Goal: Communication & Community: Answer question/provide support

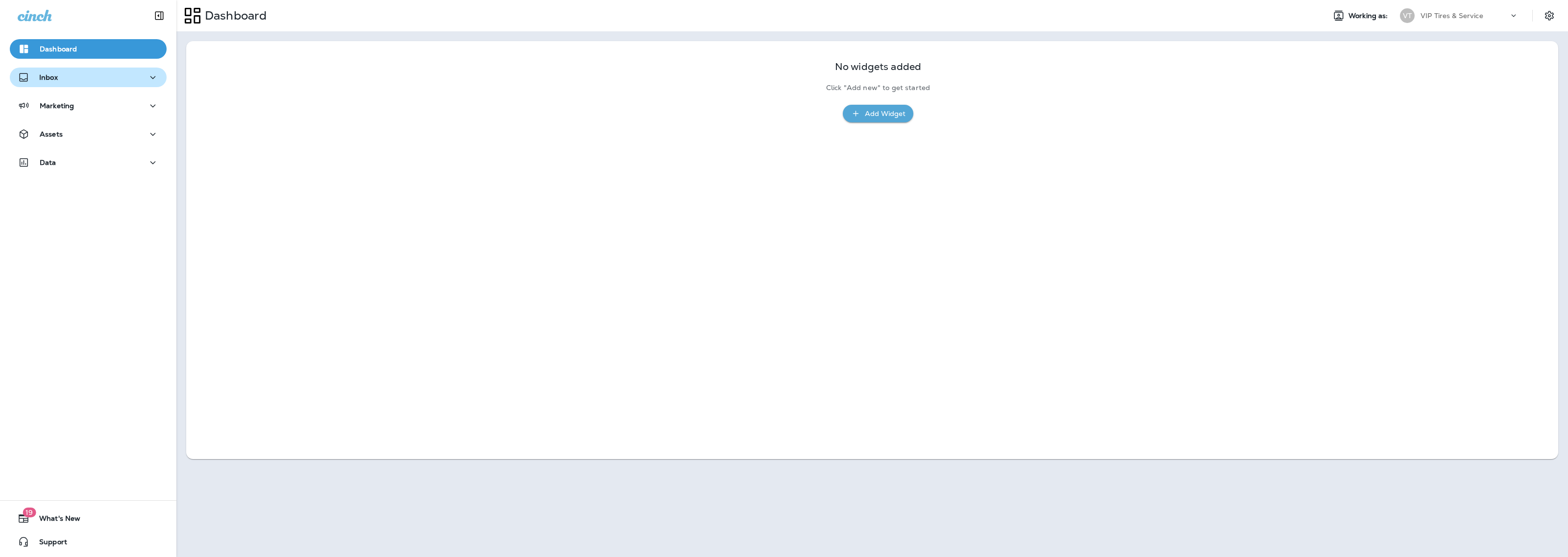
click at [96, 82] on div "Inbox" at bounding box center [88, 78] width 141 height 13
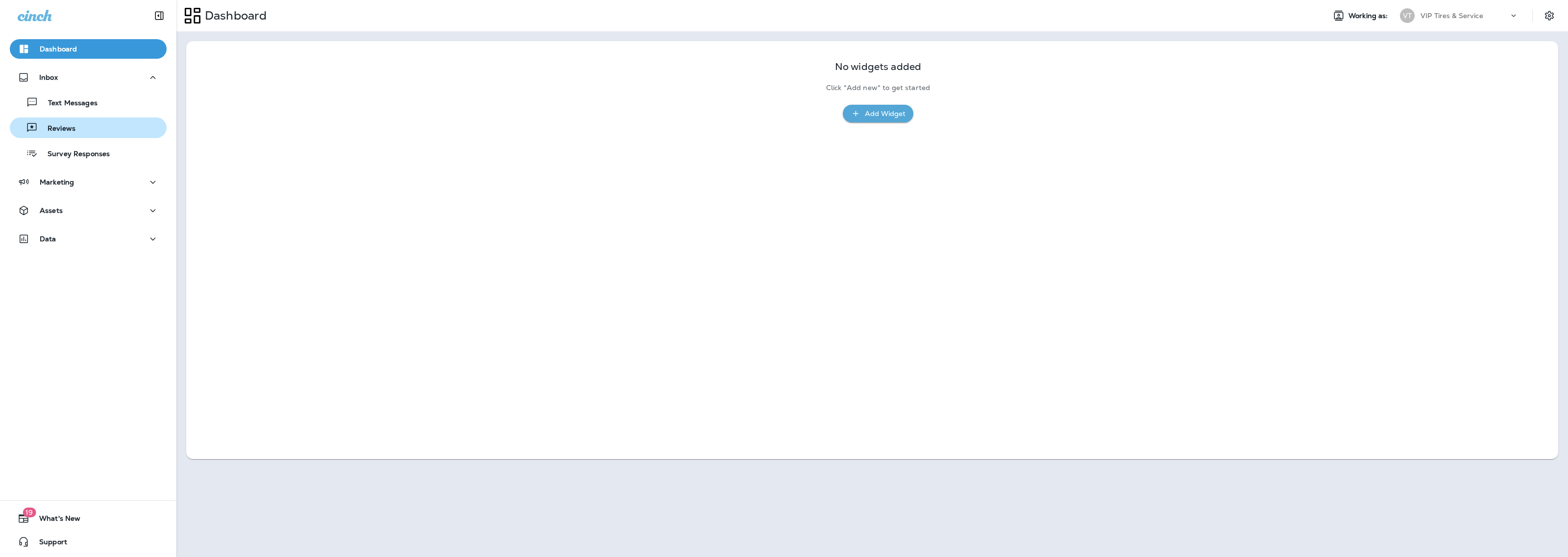
click at [71, 128] on p "Reviews" at bounding box center [56, 129] width 38 height 9
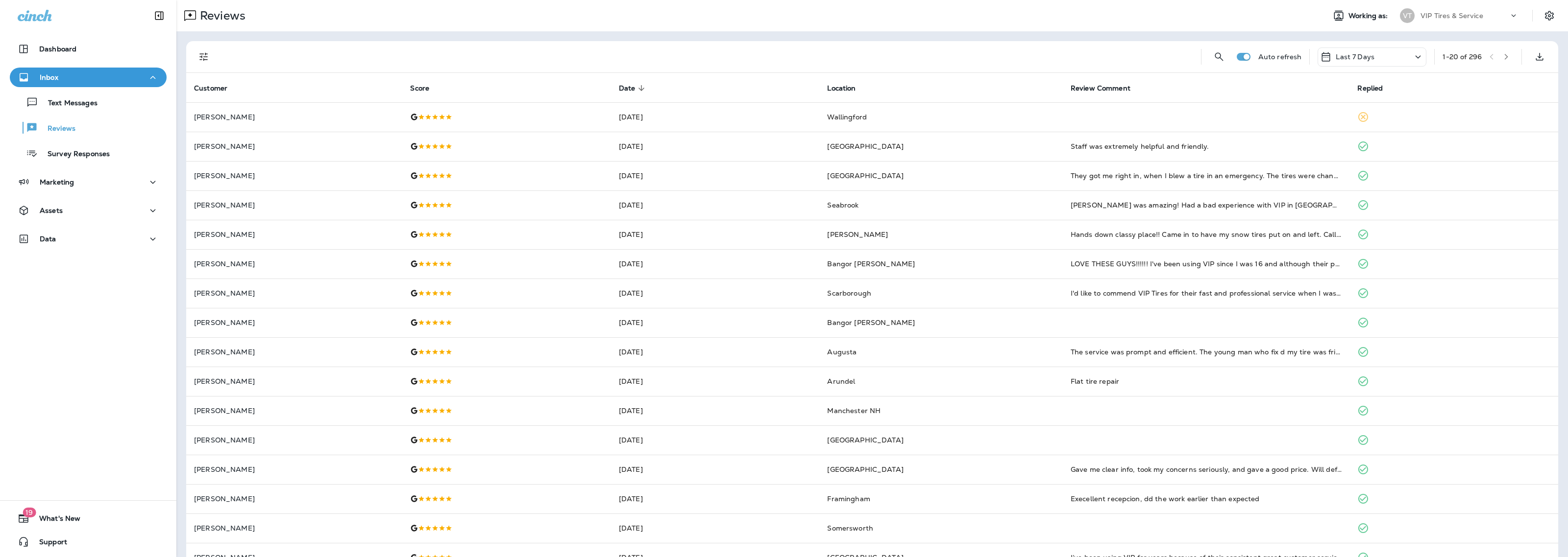
click at [485, 55] on div at bounding box center [707, 56] width 971 height 31
click at [196, 59] on button "Filters" at bounding box center [203, 56] width 19 height 19
click at [218, 145] on span "No" at bounding box center [220, 145] width 9 height 8
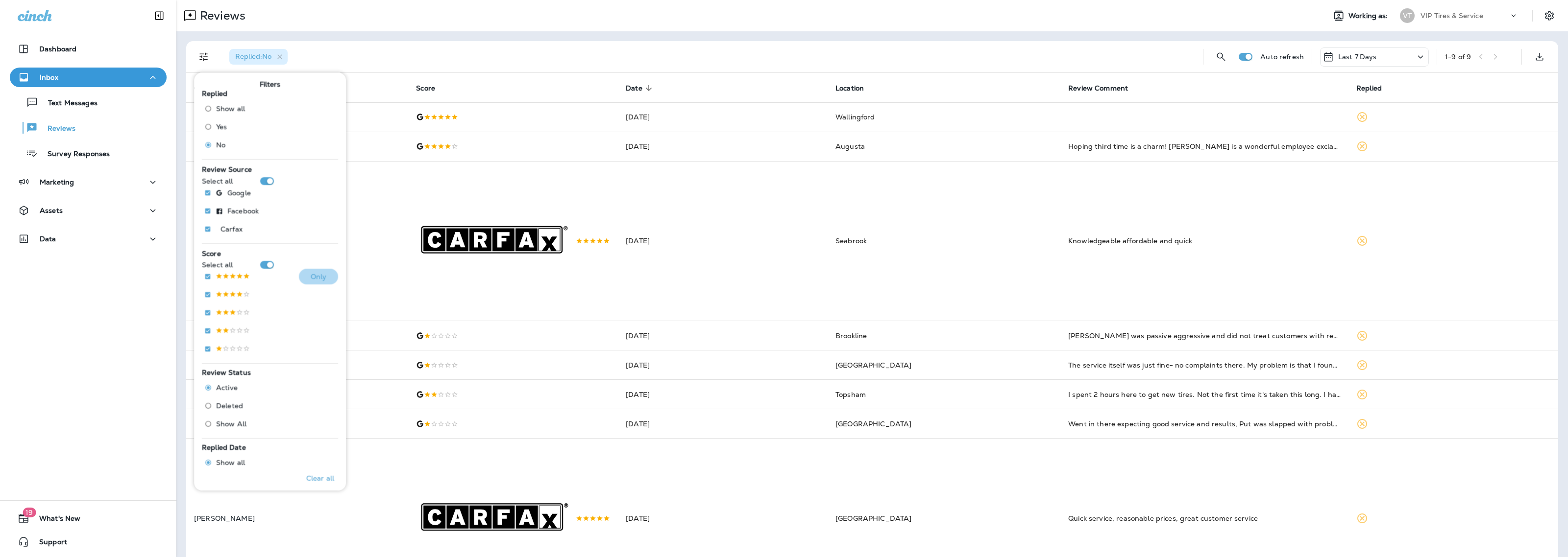
click at [310, 272] on button "Only" at bounding box center [318, 277] width 39 height 16
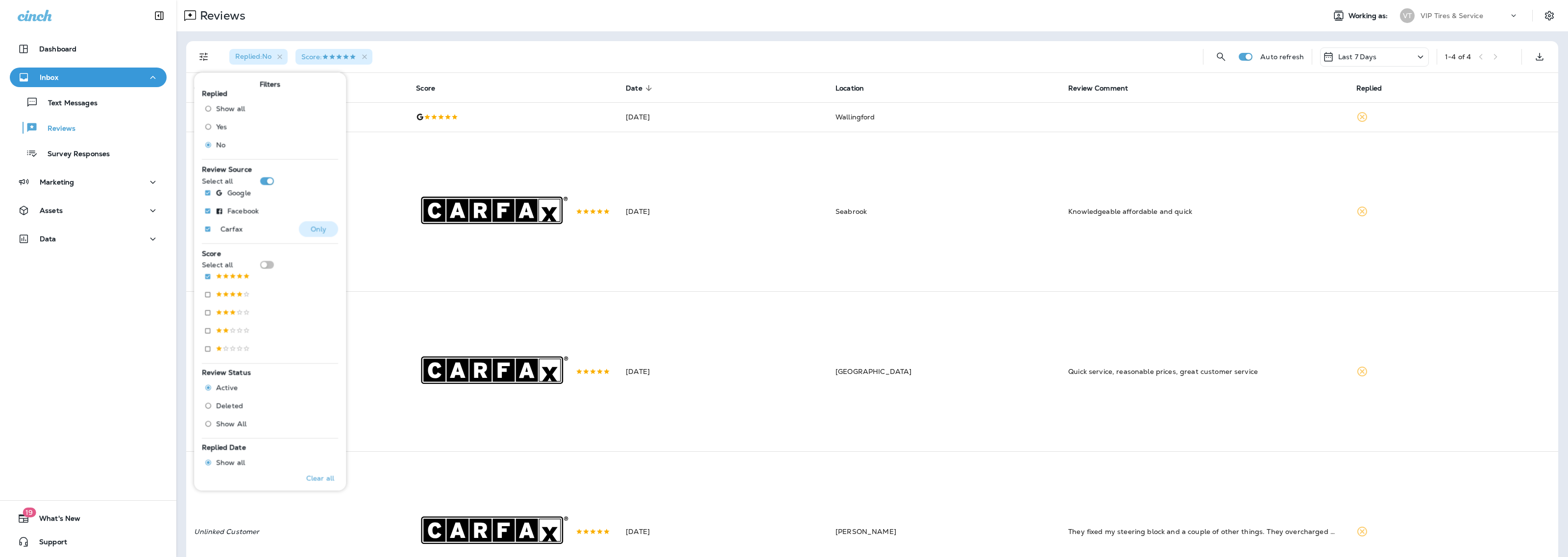
click at [319, 231] on p "Only" at bounding box center [318, 228] width 16 height 8
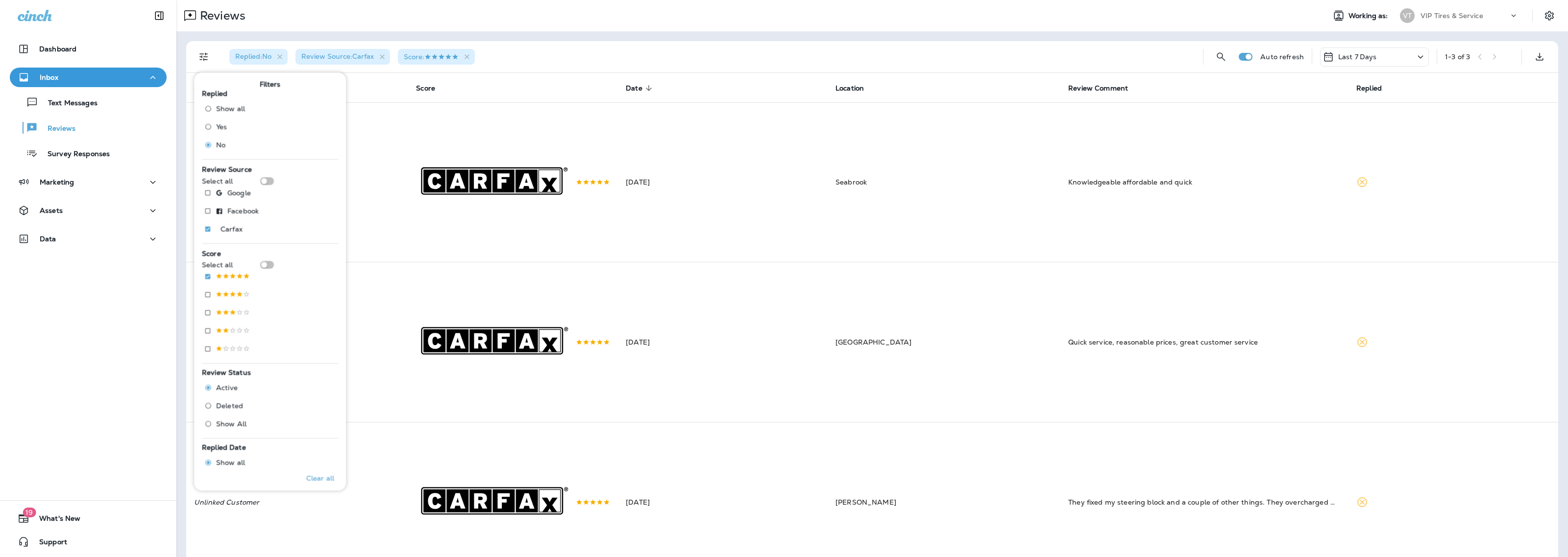
click at [724, 43] on div "Replied : No Review Source : Carfax Score :" at bounding box center [709, 56] width 974 height 31
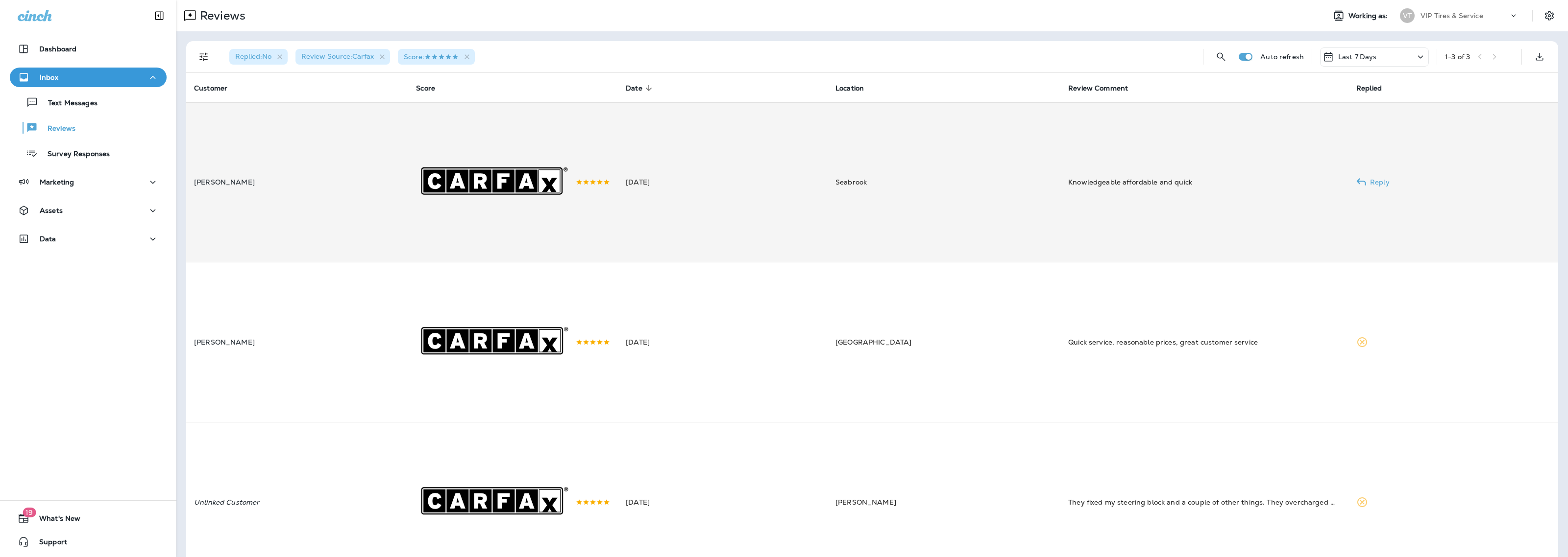
click at [900, 218] on td "Seabrook" at bounding box center [944, 182] width 233 height 161
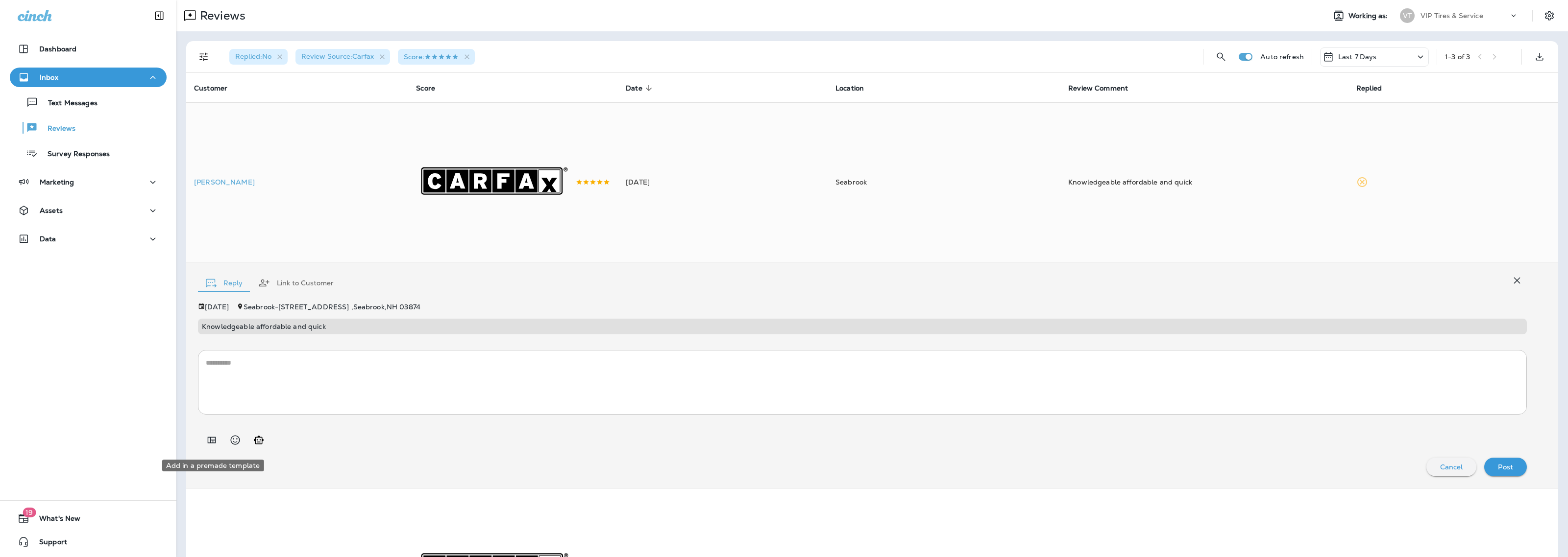
click at [213, 438] on icon "Add in a premade template" at bounding box center [212, 440] width 12 height 12
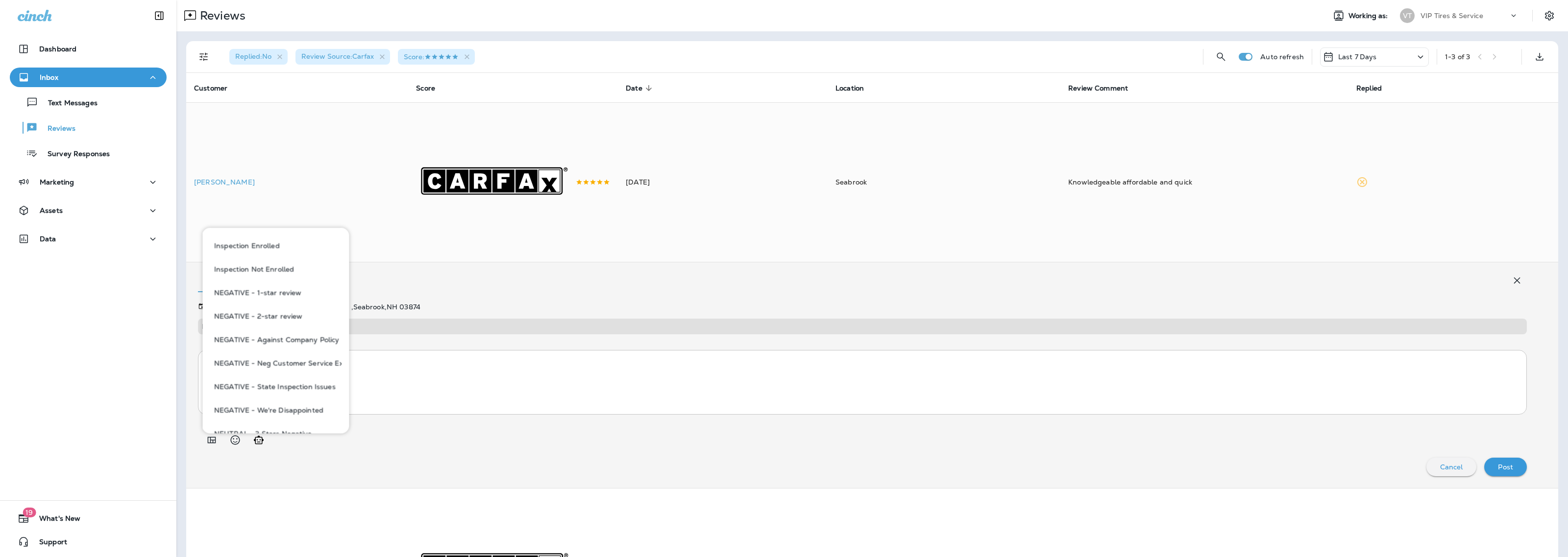
scroll to position [551, 0]
click at [272, 341] on button "POSITIVE - 5 Star" at bounding box center [275, 345] width 131 height 23
type textarea "**********"
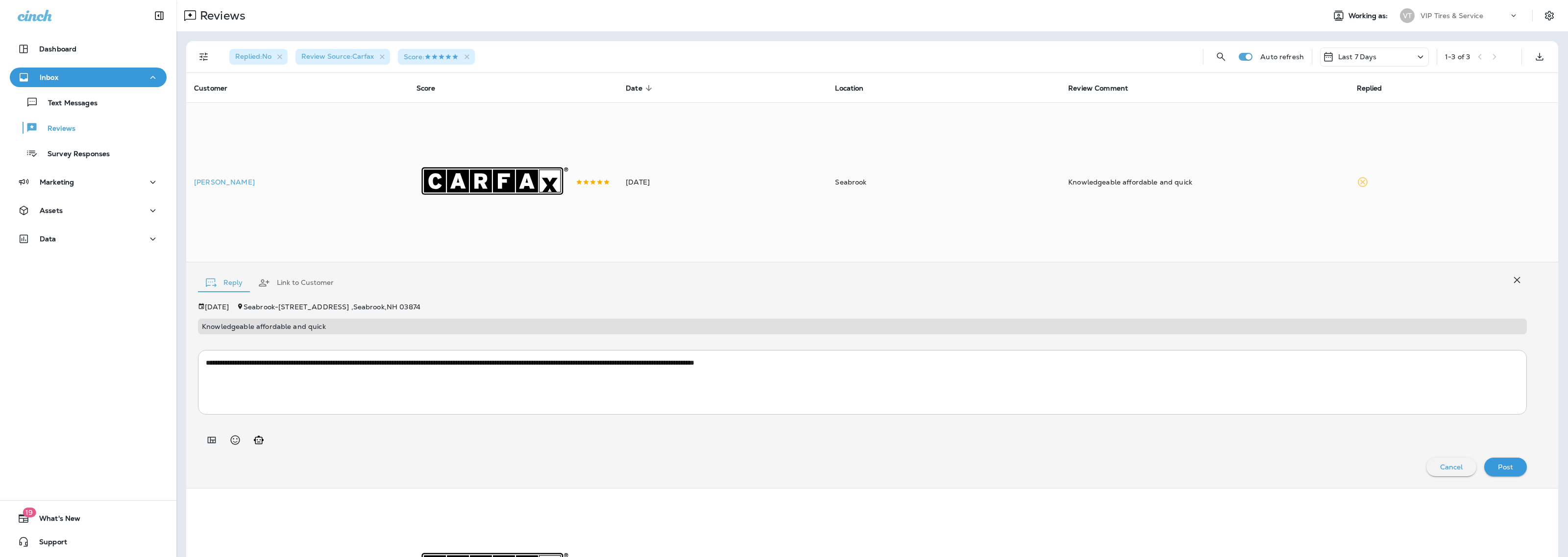
click at [1498, 471] on p "Post" at bounding box center [1505, 467] width 15 height 8
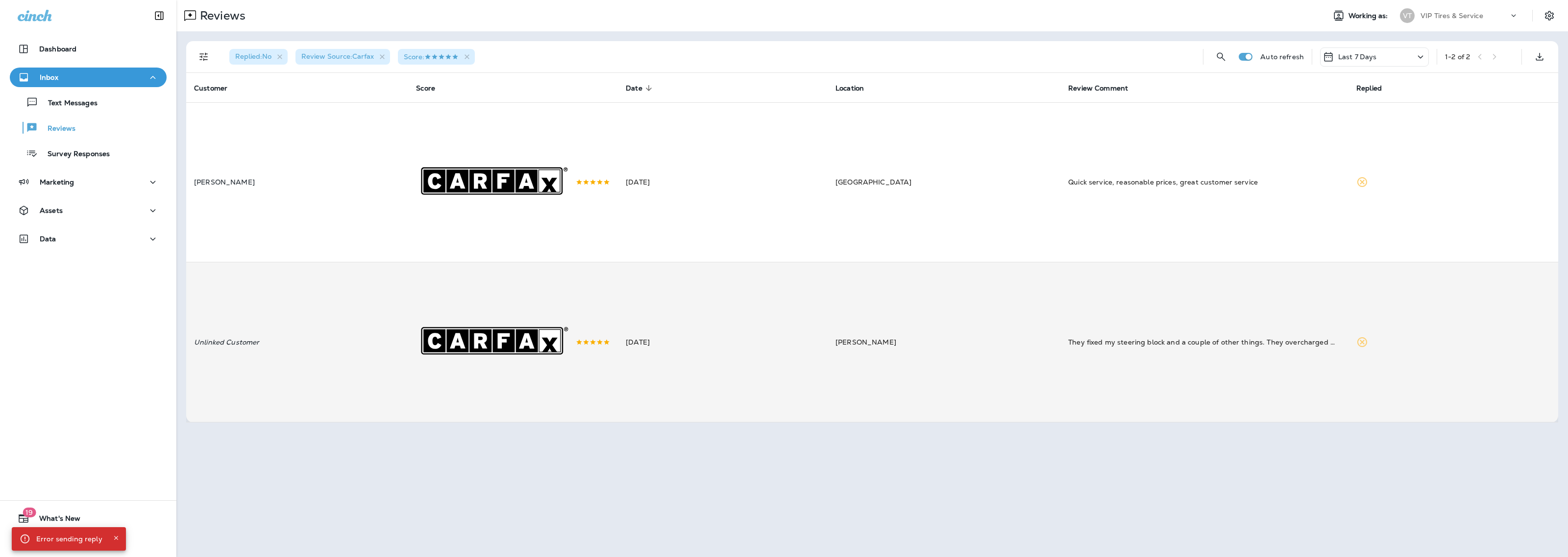
click at [910, 344] on td "[PERSON_NAME]" at bounding box center [944, 343] width 233 height 161
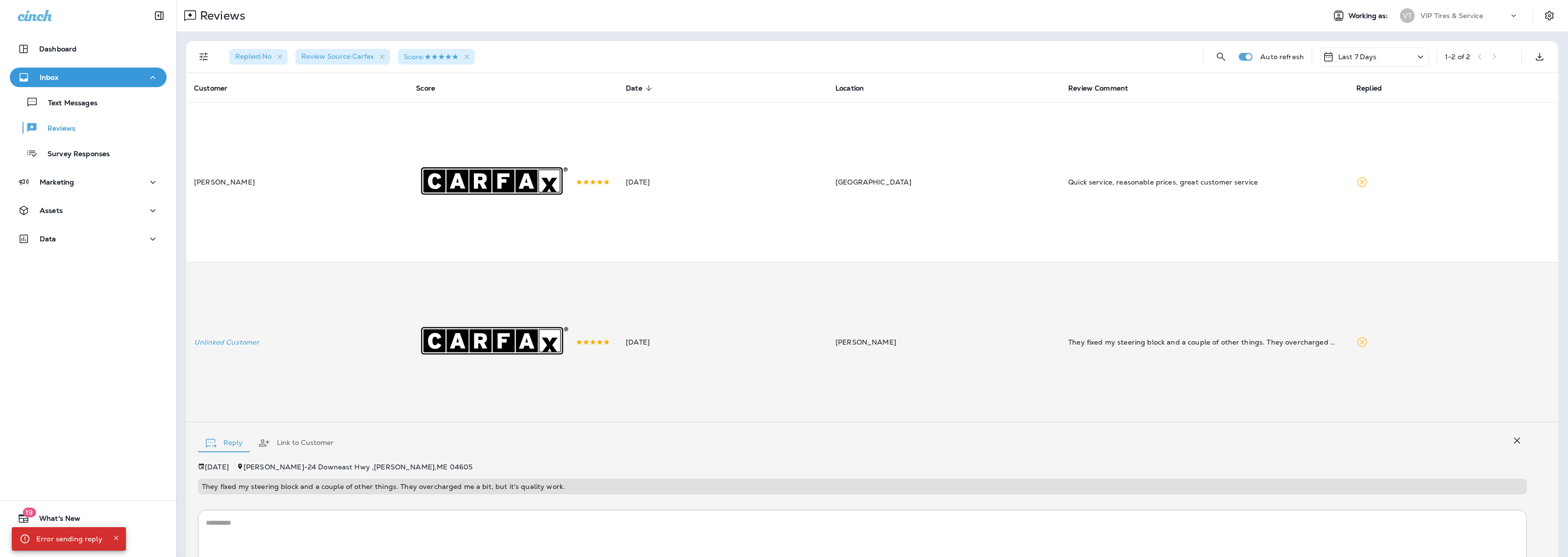
scroll to position [96, 0]
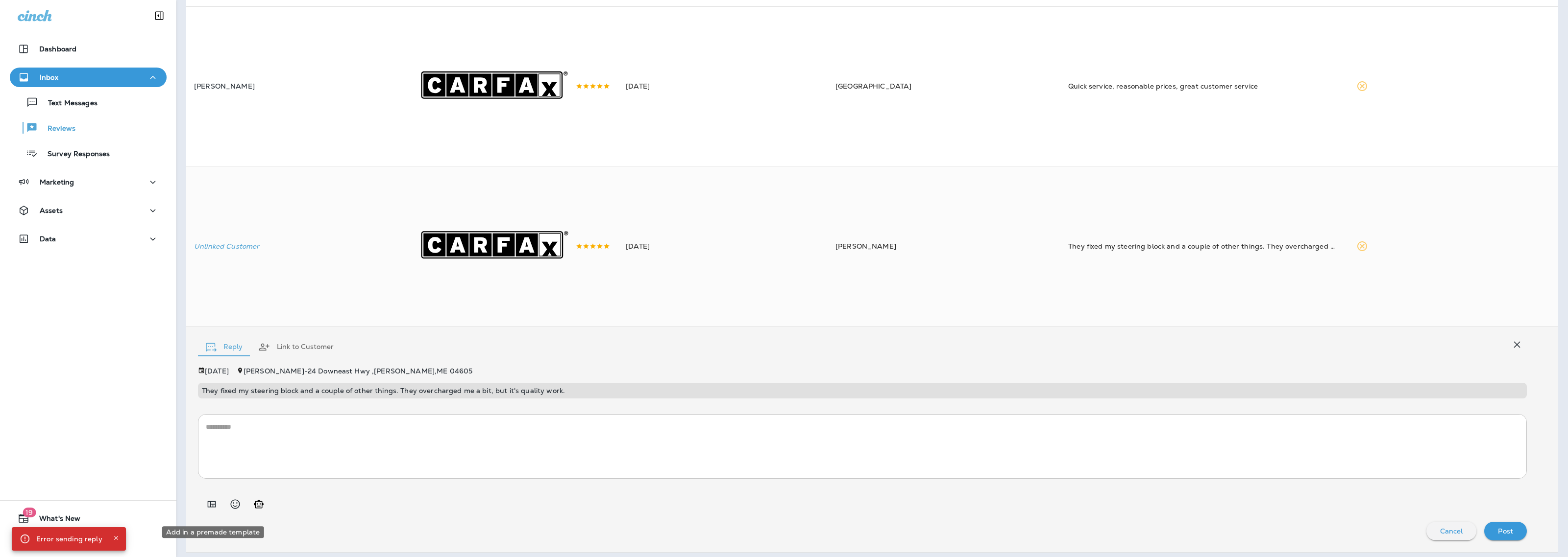
click at [208, 510] on icon "Add in a premade template" at bounding box center [212, 504] width 12 height 12
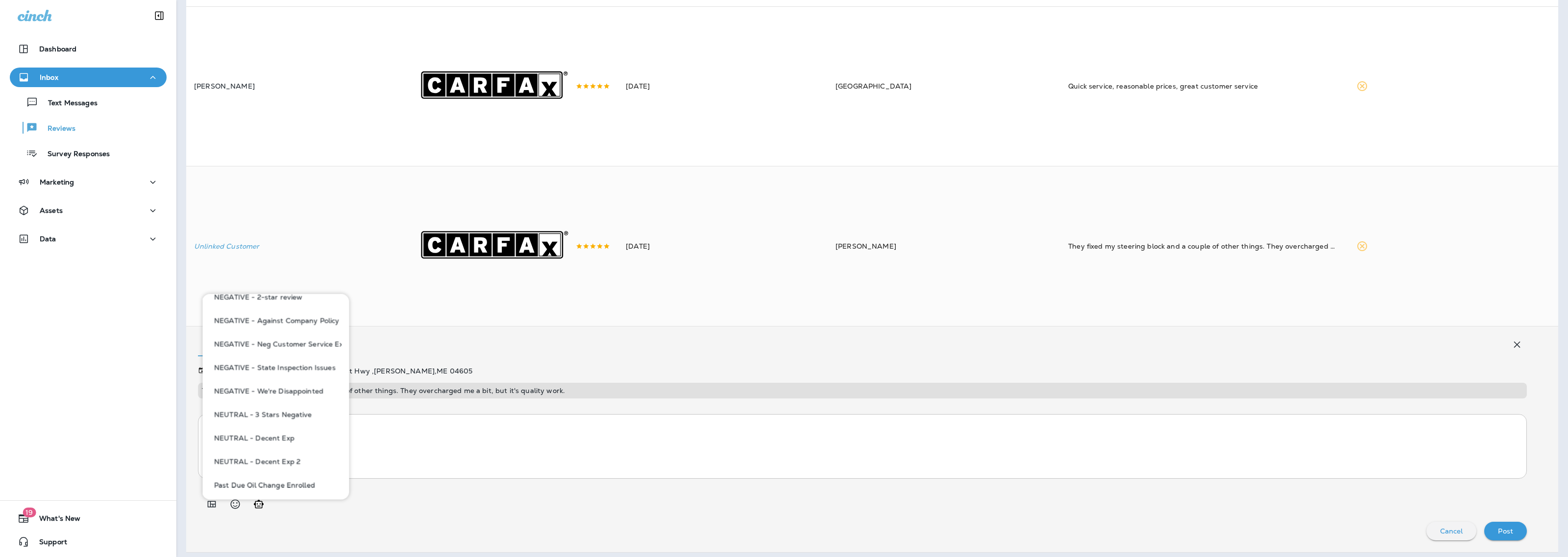
scroll to position [490, 0]
click at [300, 378] on button "NEUTRAL - Decent Exp" at bounding box center [275, 377] width 131 height 23
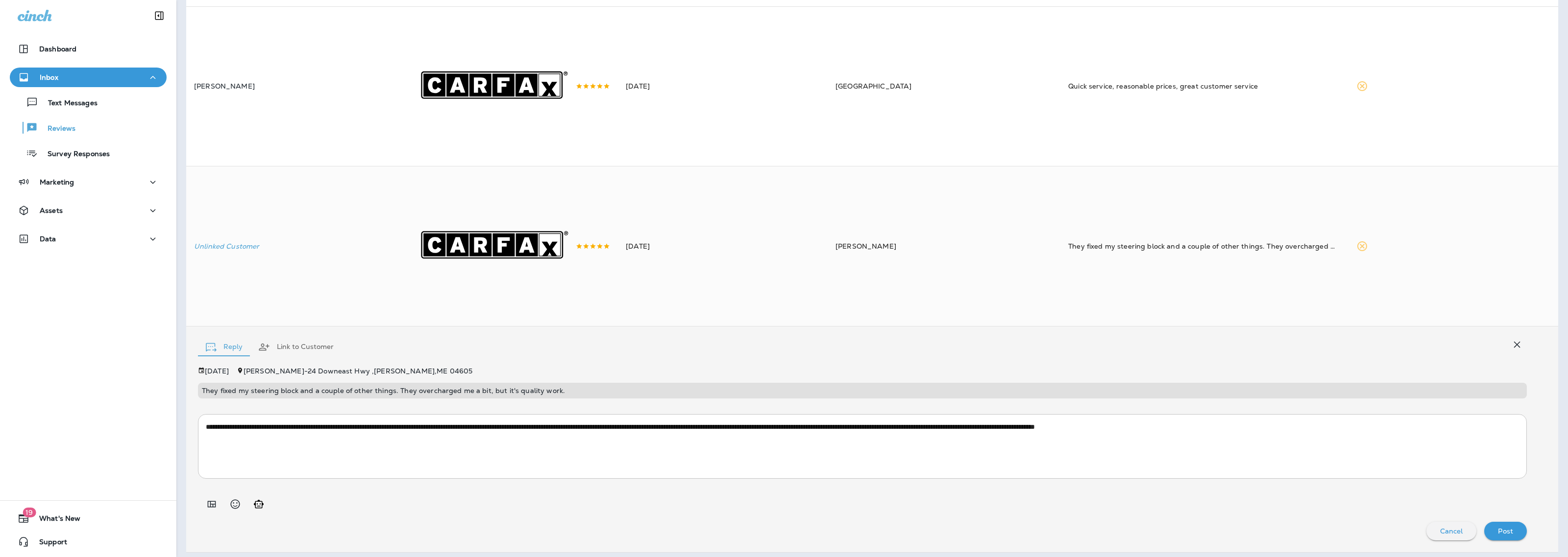
type textarea "**********"
click at [1498, 534] on p "Post" at bounding box center [1505, 530] width 15 height 8
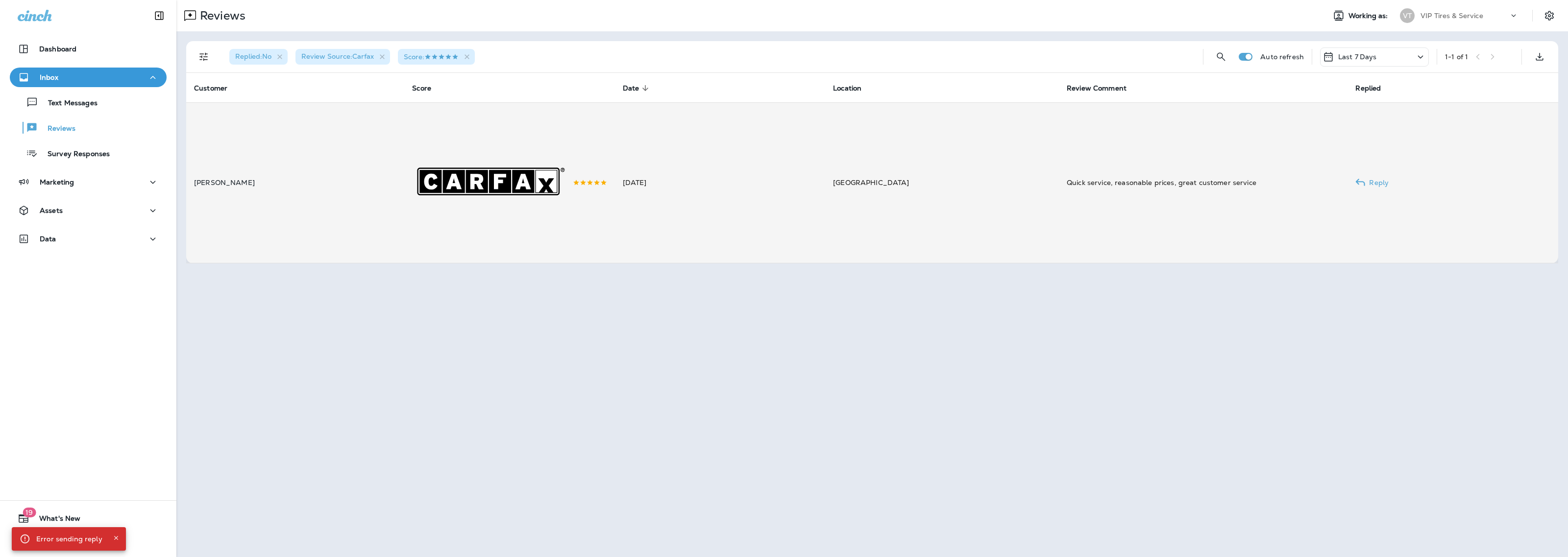
click at [692, 222] on td "[DATE]" at bounding box center [720, 182] width 210 height 161
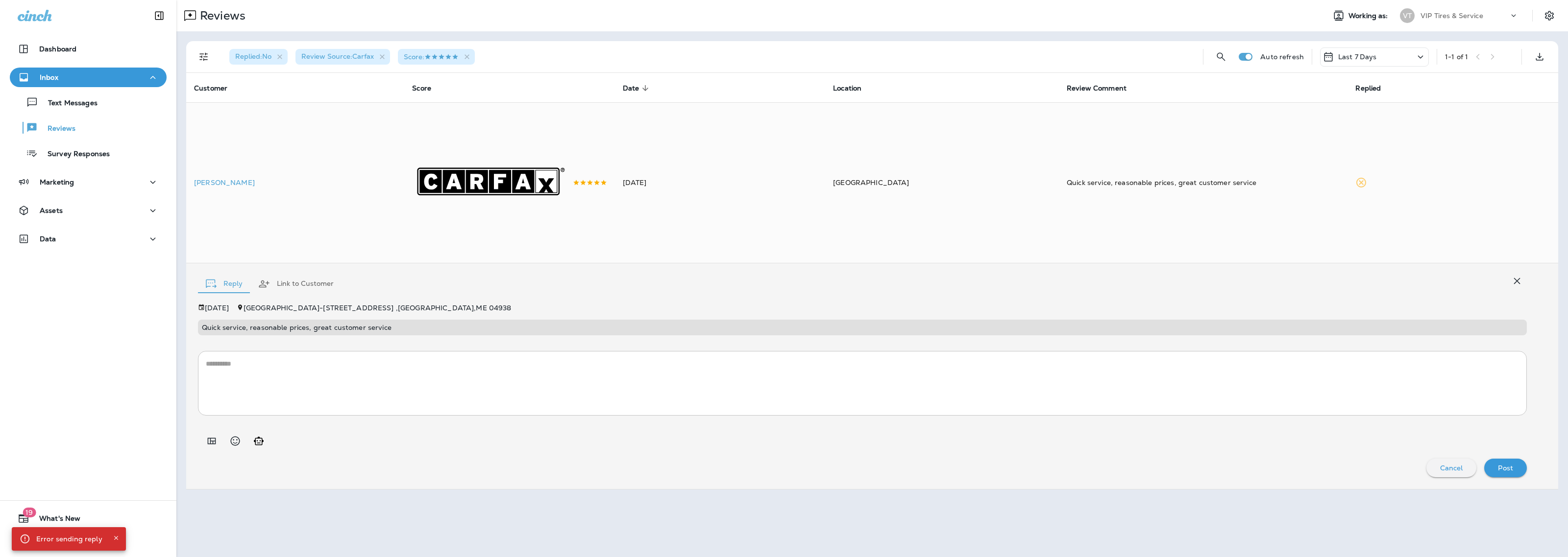
click at [209, 447] on icon "Add in a premade template" at bounding box center [212, 442] width 12 height 12
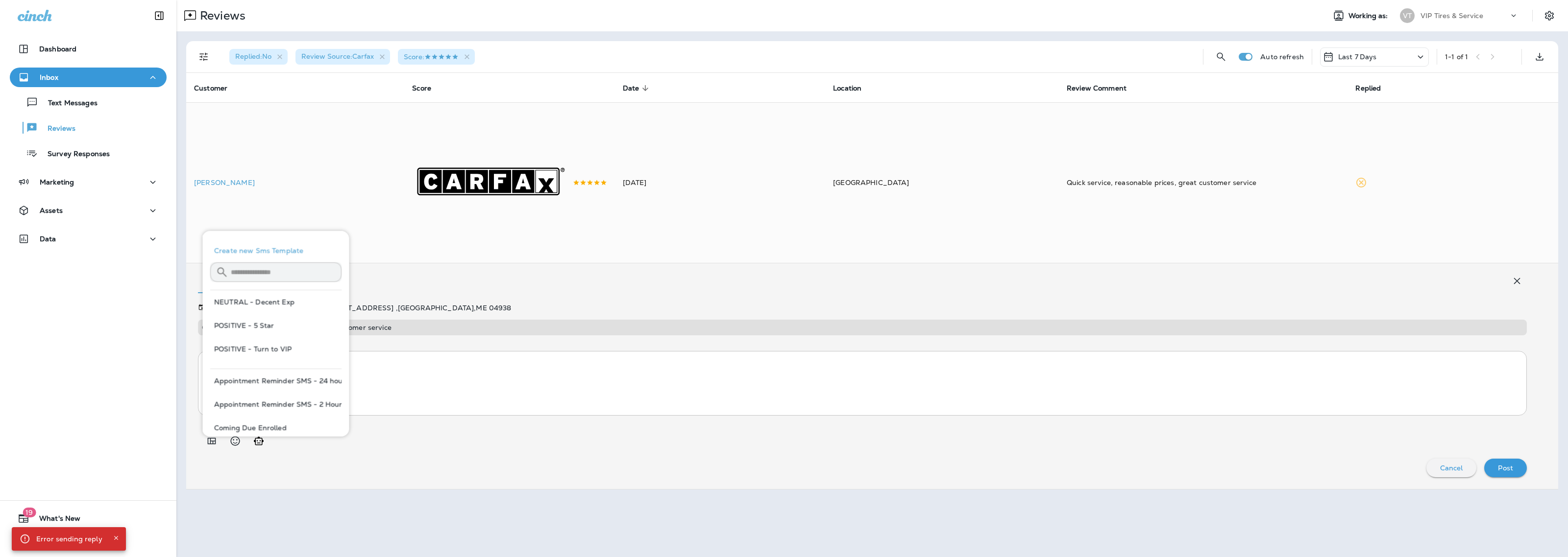
click at [391, 426] on div "[DATE] [GEOGRAPHIC_DATA] - [STREET_ADDRESS] Quick service, reasonable prices, g…" at bounding box center [863, 391] width 1329 height 173
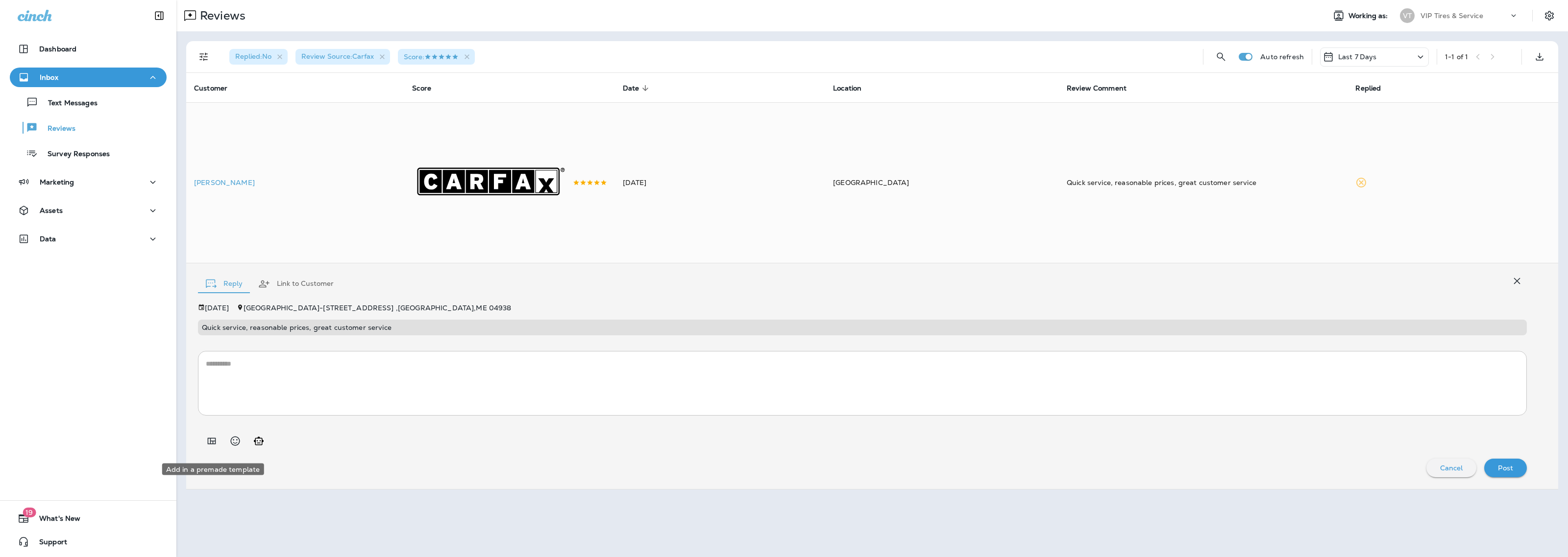
click at [210, 444] on icon "Add in a premade template" at bounding box center [212, 442] width 8 height 7
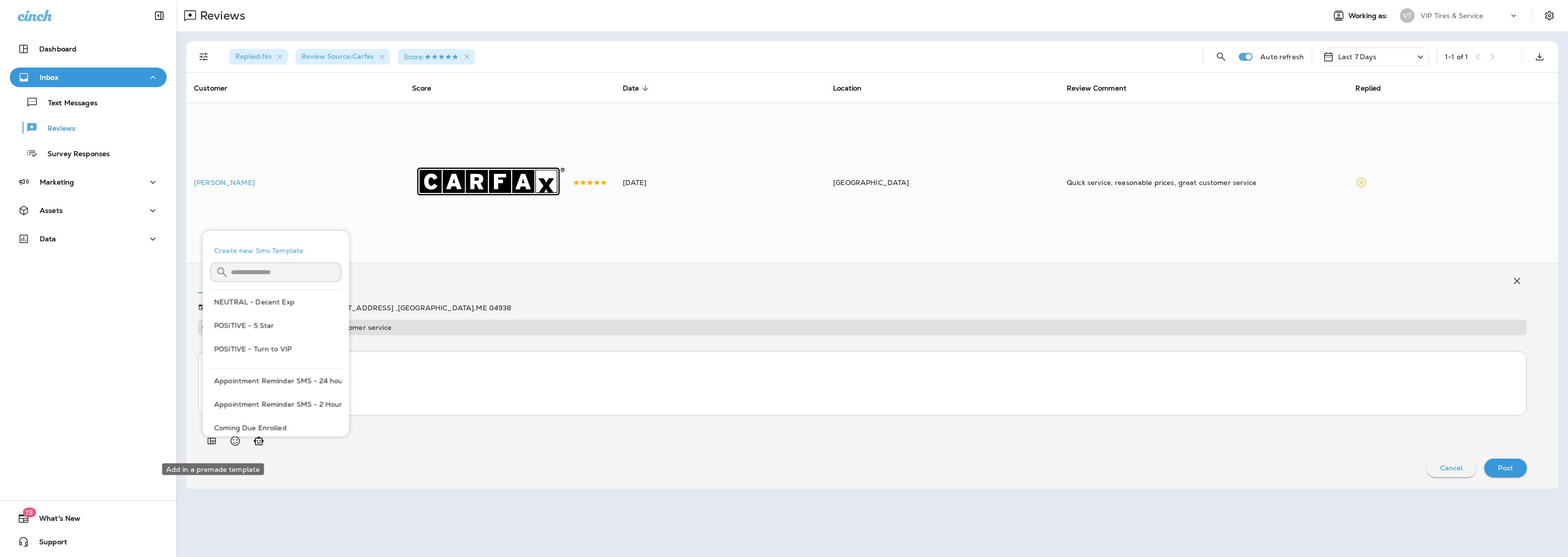
click at [209, 447] on icon "Add in a premade template" at bounding box center [212, 442] width 12 height 12
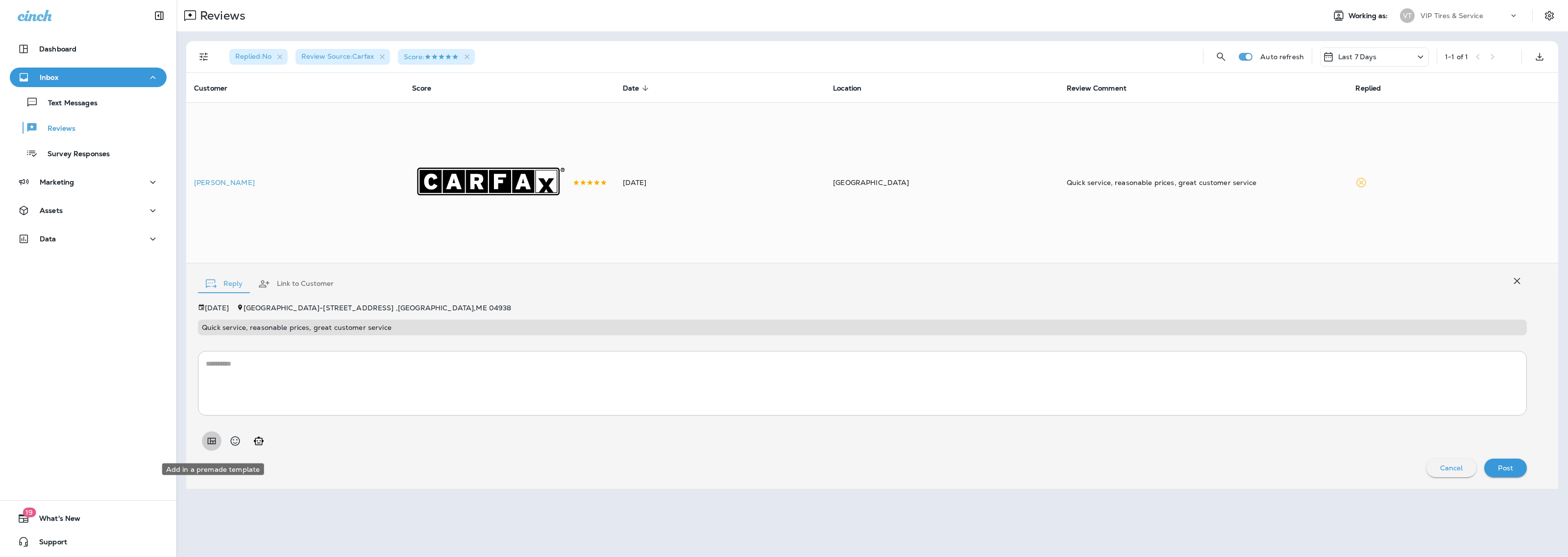
click at [209, 447] on icon "Add in a premade template" at bounding box center [212, 442] width 12 height 12
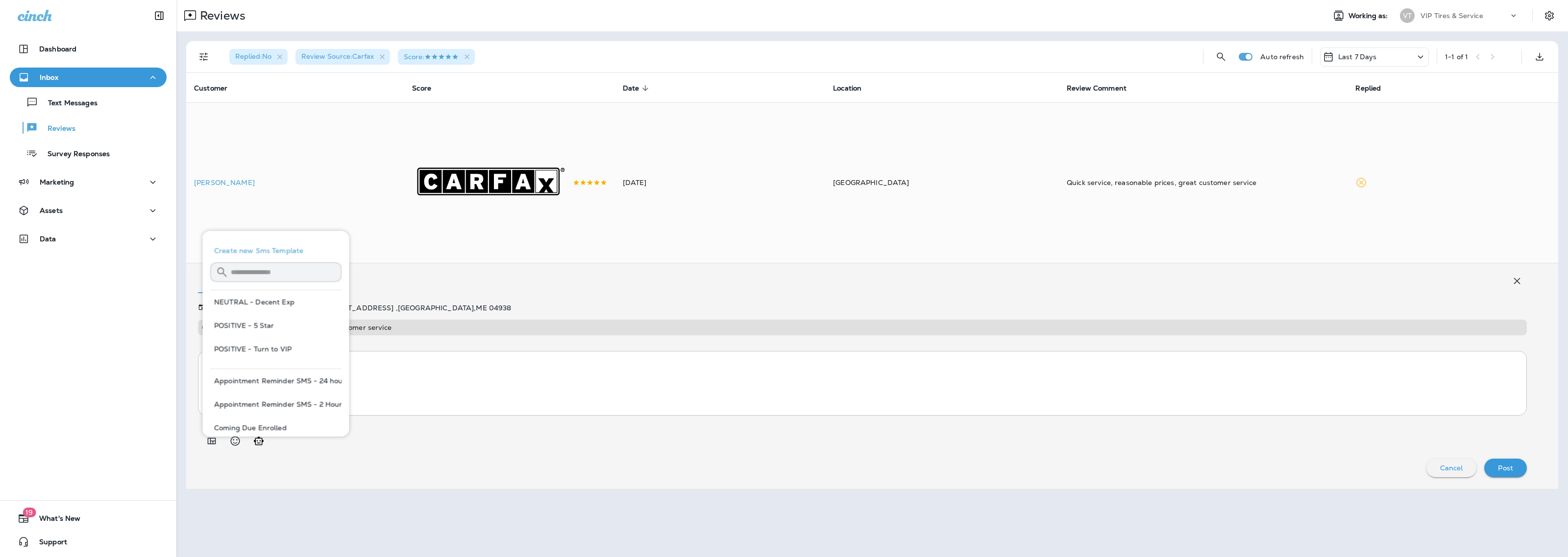
click at [484, 449] on div at bounding box center [863, 437] width 1329 height 28
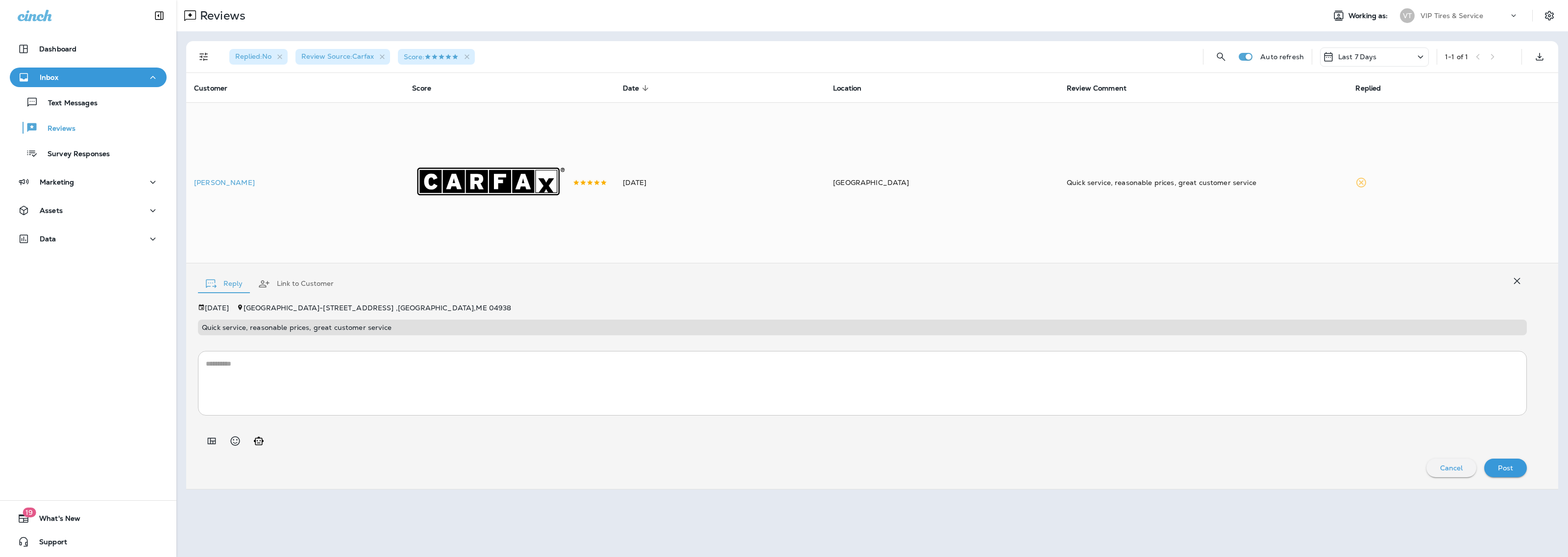
click at [214, 442] on icon "Add in a premade template" at bounding box center [212, 442] width 12 height 12
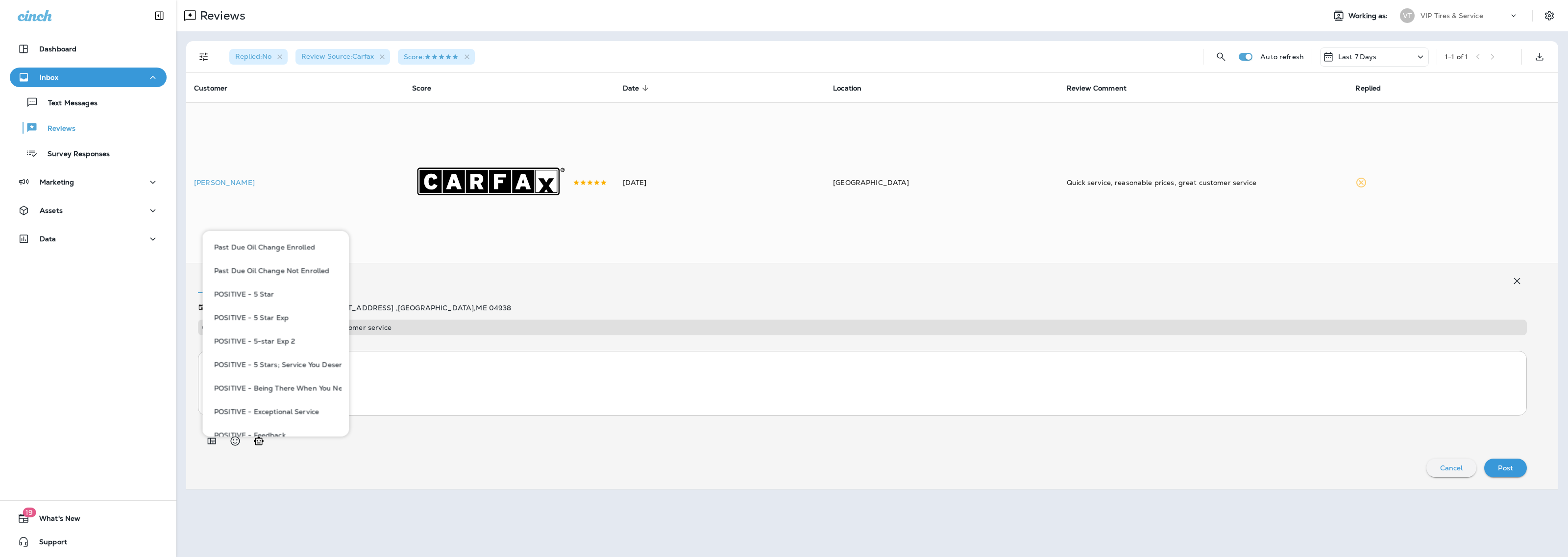
scroll to position [673, 0]
click at [294, 386] on button "POSITIVE - Feedback 2" at bounding box center [275, 390] width 131 height 23
type textarea "**********"
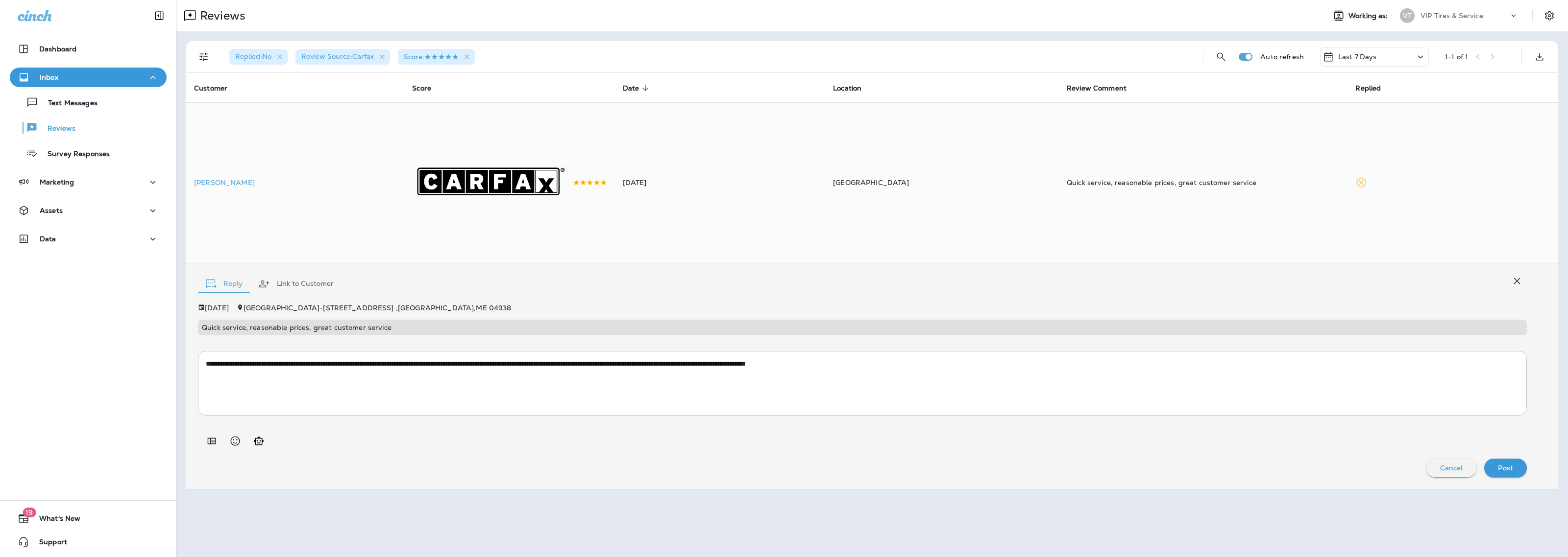
click at [715, 460] on div "**********" at bounding box center [863, 391] width 1329 height 173
click at [1510, 472] on p "Post" at bounding box center [1505, 468] width 15 height 8
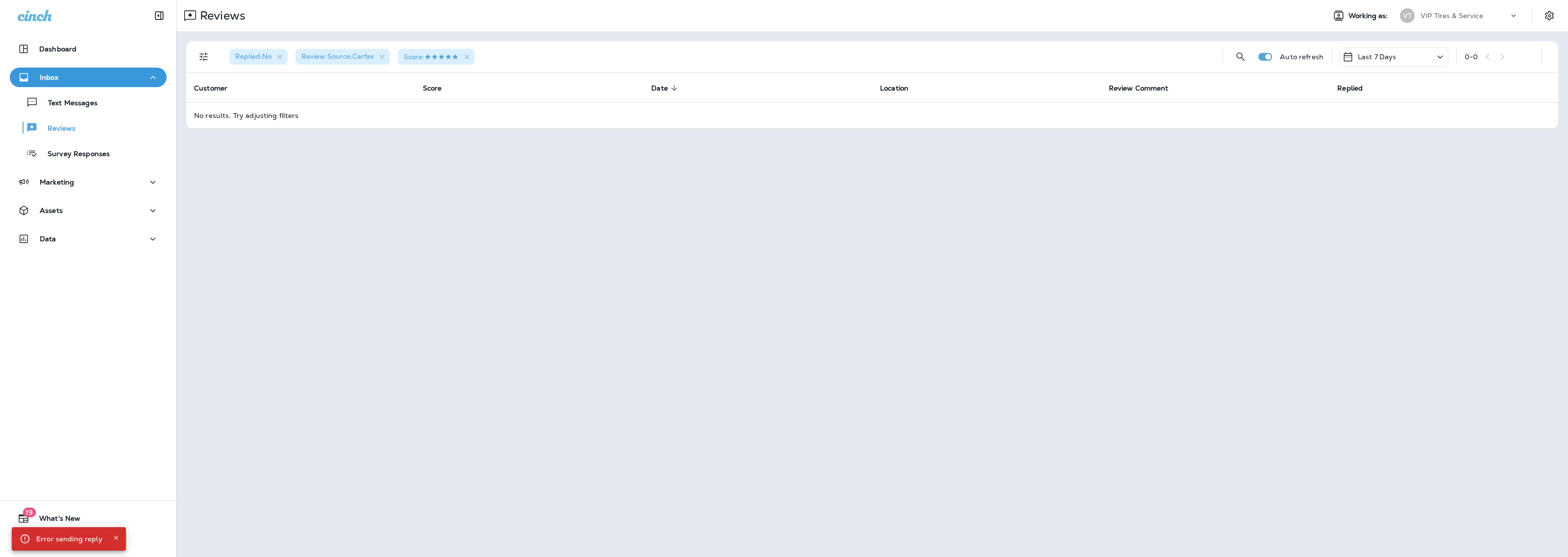
click at [828, 377] on div "Reviews Working as: VT VIP Tires & Service Replied : No Review Source : Carfax …" at bounding box center [872, 278] width 1391 height 557
click at [921, 293] on div "Reviews Working as: VT VIP Tires & Service Replied : No Review Source : Carfax …" at bounding box center [872, 278] width 1391 height 557
